Goal: Transaction & Acquisition: Purchase product/service

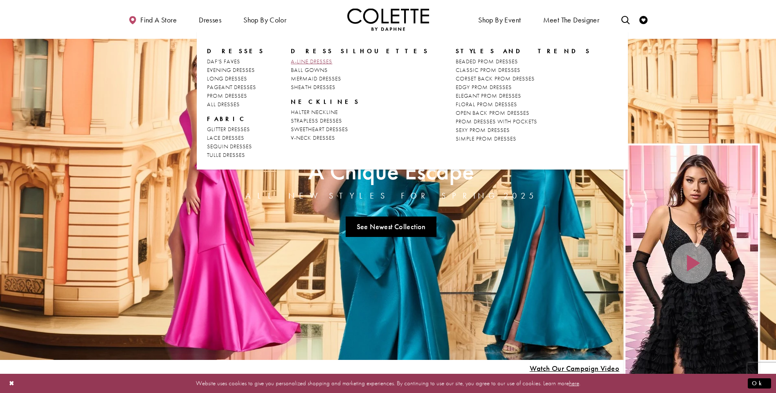
click at [311, 63] on span "A-LINE DRESSES" at bounding box center [311, 61] width 41 height 7
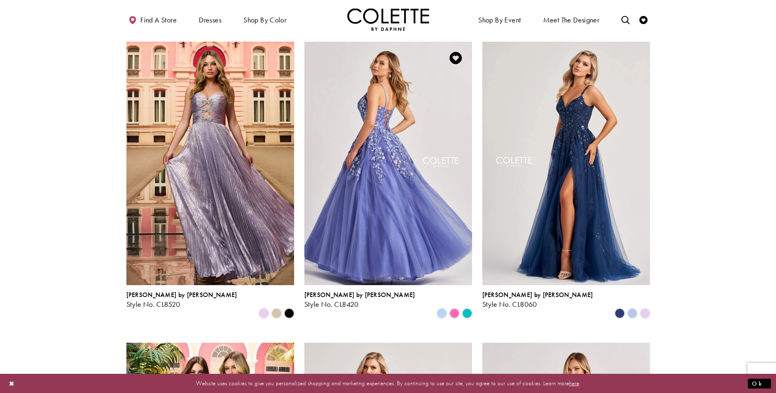
scroll to position [82, 0]
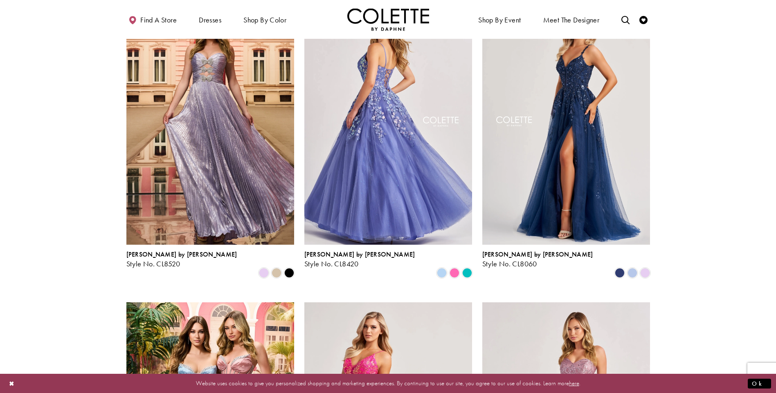
click at [394, 158] on img "Visit Colette by Daphne Style No. CL8420 Page" at bounding box center [388, 123] width 168 height 244
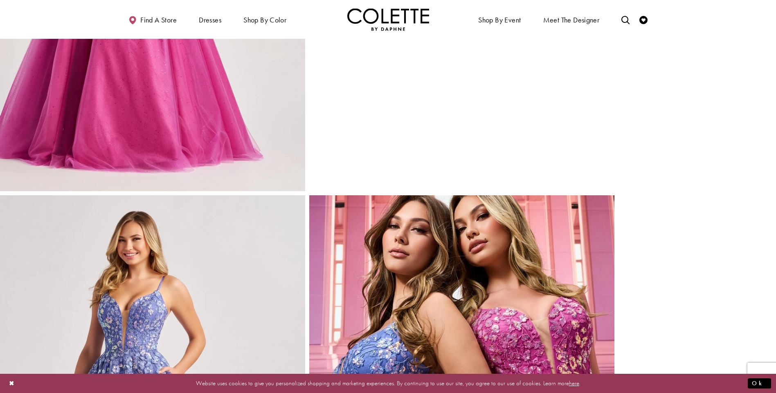
scroll to position [1309, 0]
